Goal: Task Accomplishment & Management: Use online tool/utility

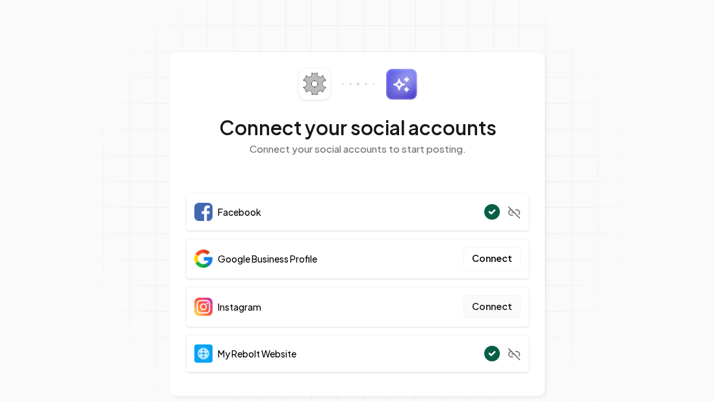
click at [498, 309] on button "Connect" at bounding box center [491, 306] width 57 height 23
click at [484, 301] on button "Connect" at bounding box center [491, 306] width 57 height 23
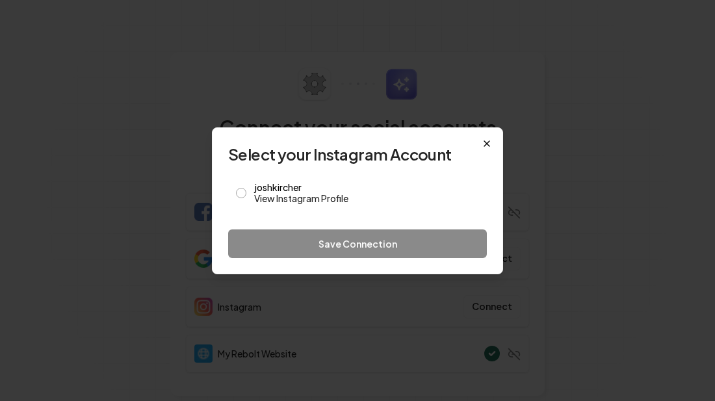
click at [485, 144] on icon "button" at bounding box center [486, 143] width 10 height 10
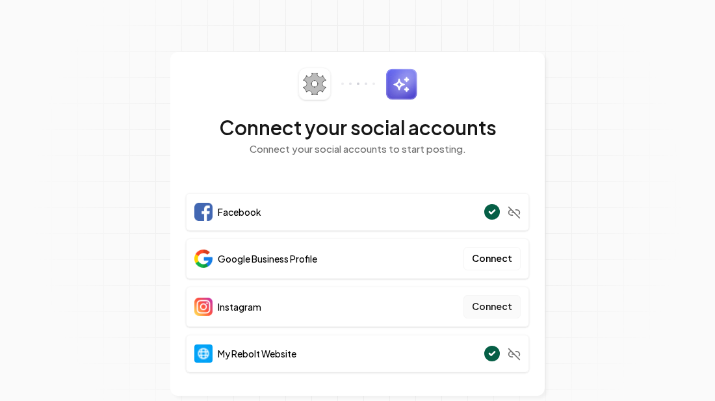
click at [489, 306] on button "Connect" at bounding box center [491, 306] width 57 height 23
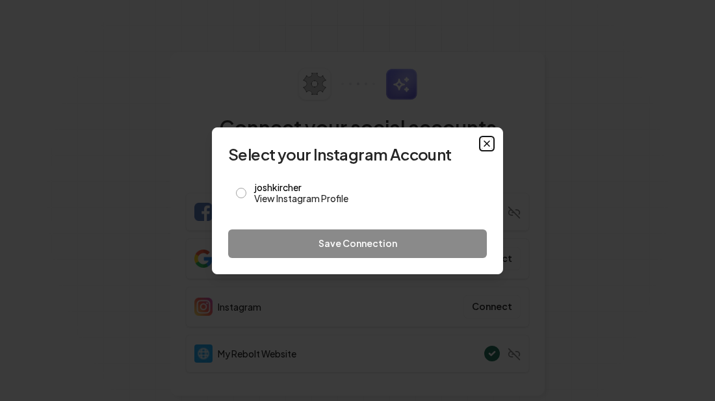
click at [483, 142] on icon "button" at bounding box center [486, 143] width 10 height 10
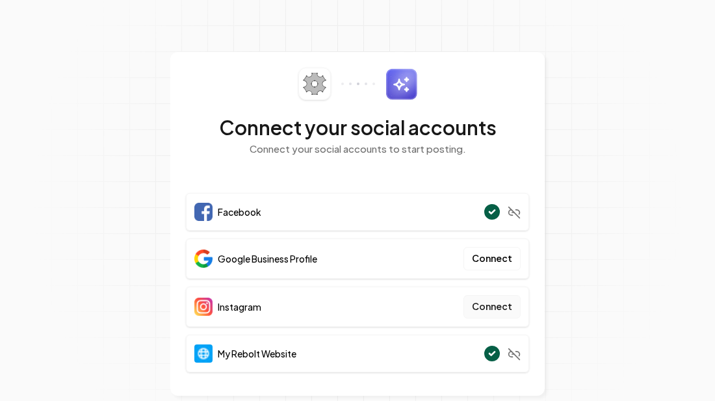
click at [487, 305] on button "Connect" at bounding box center [491, 306] width 57 height 23
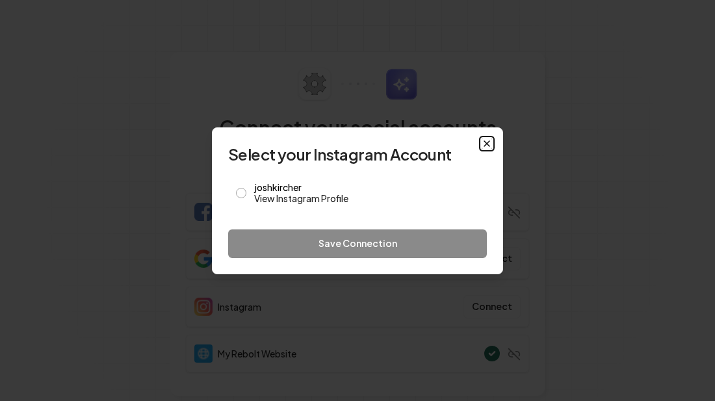
click at [481, 142] on icon "button" at bounding box center [486, 143] width 10 height 10
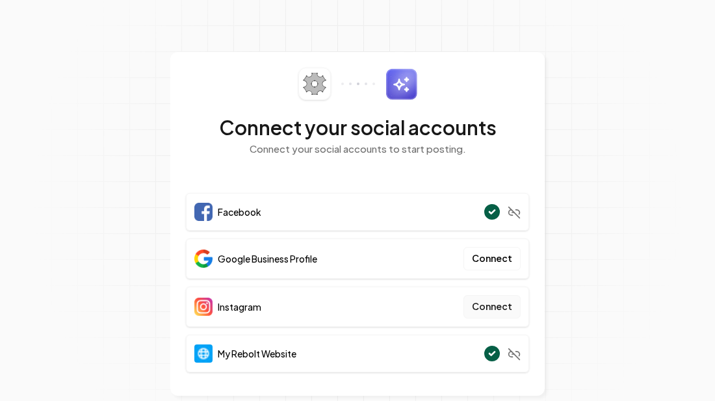
click at [489, 310] on button "Connect" at bounding box center [491, 306] width 57 height 23
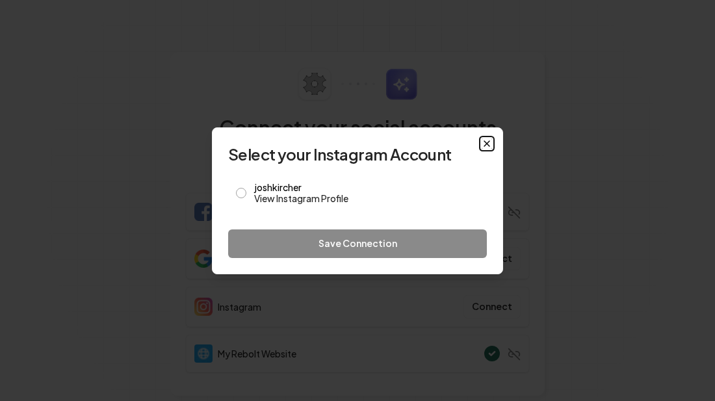
click at [485, 146] on icon "button" at bounding box center [486, 143] width 10 height 10
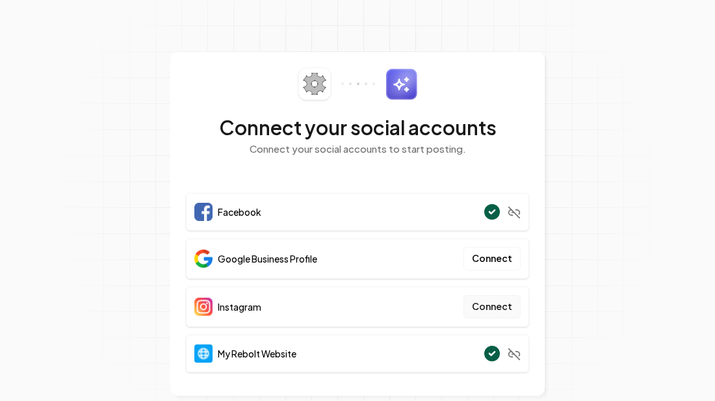
click at [485, 310] on button "Connect" at bounding box center [491, 306] width 57 height 23
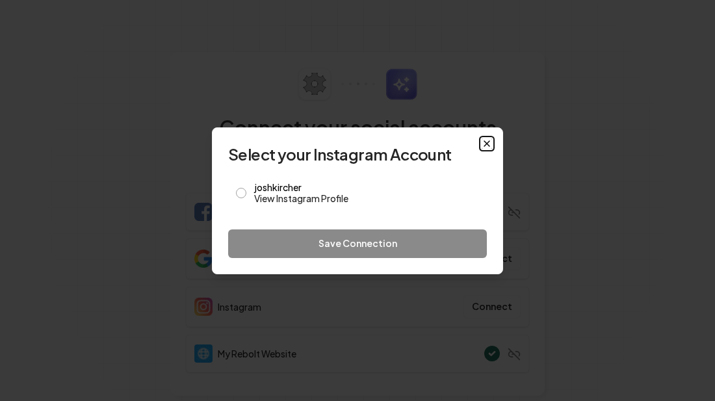
click at [483, 144] on icon "button" at bounding box center [486, 143] width 10 height 10
